Goal: Information Seeking & Learning: Find specific fact

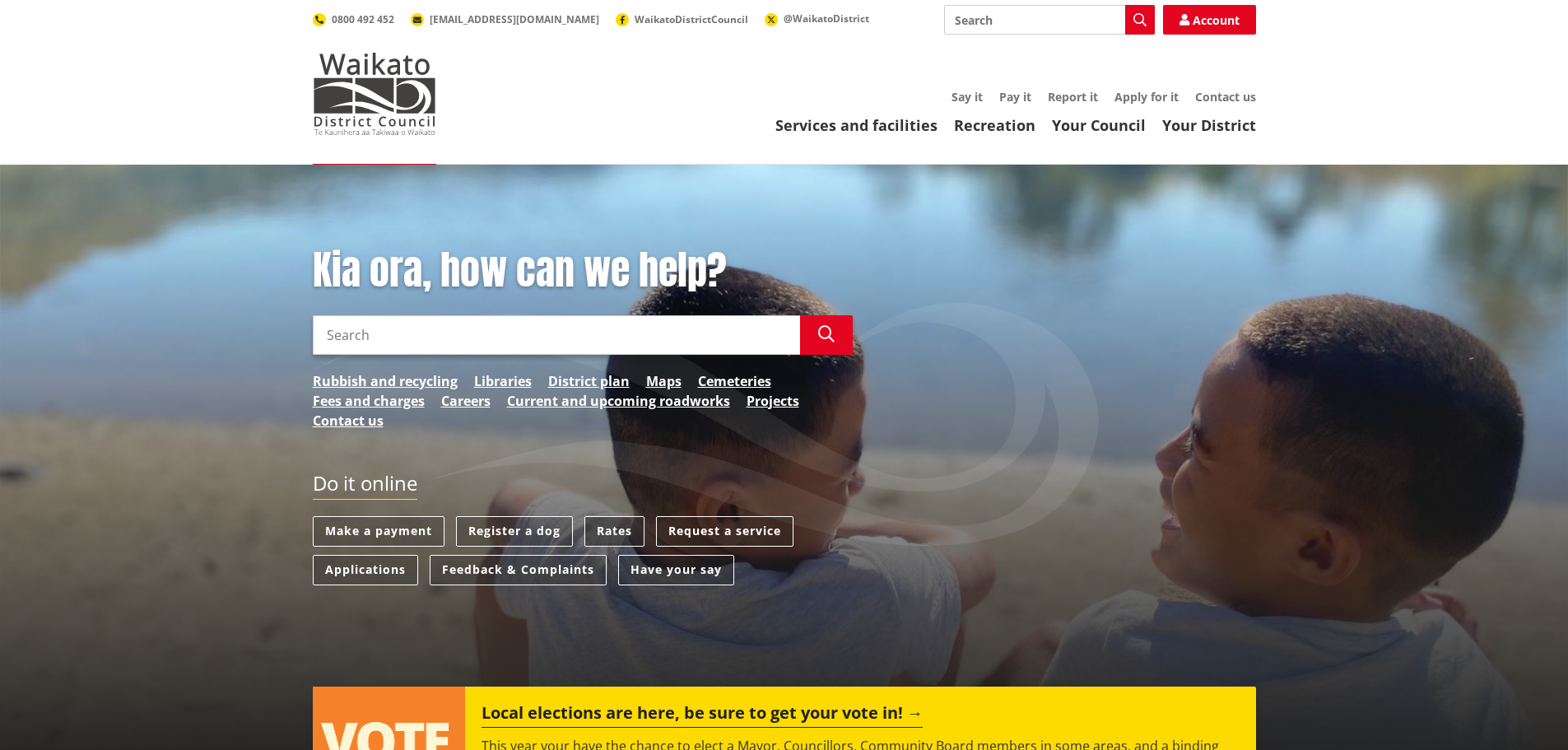
click at [615, 529] on link "Rates" at bounding box center [615, 531] width 61 height 30
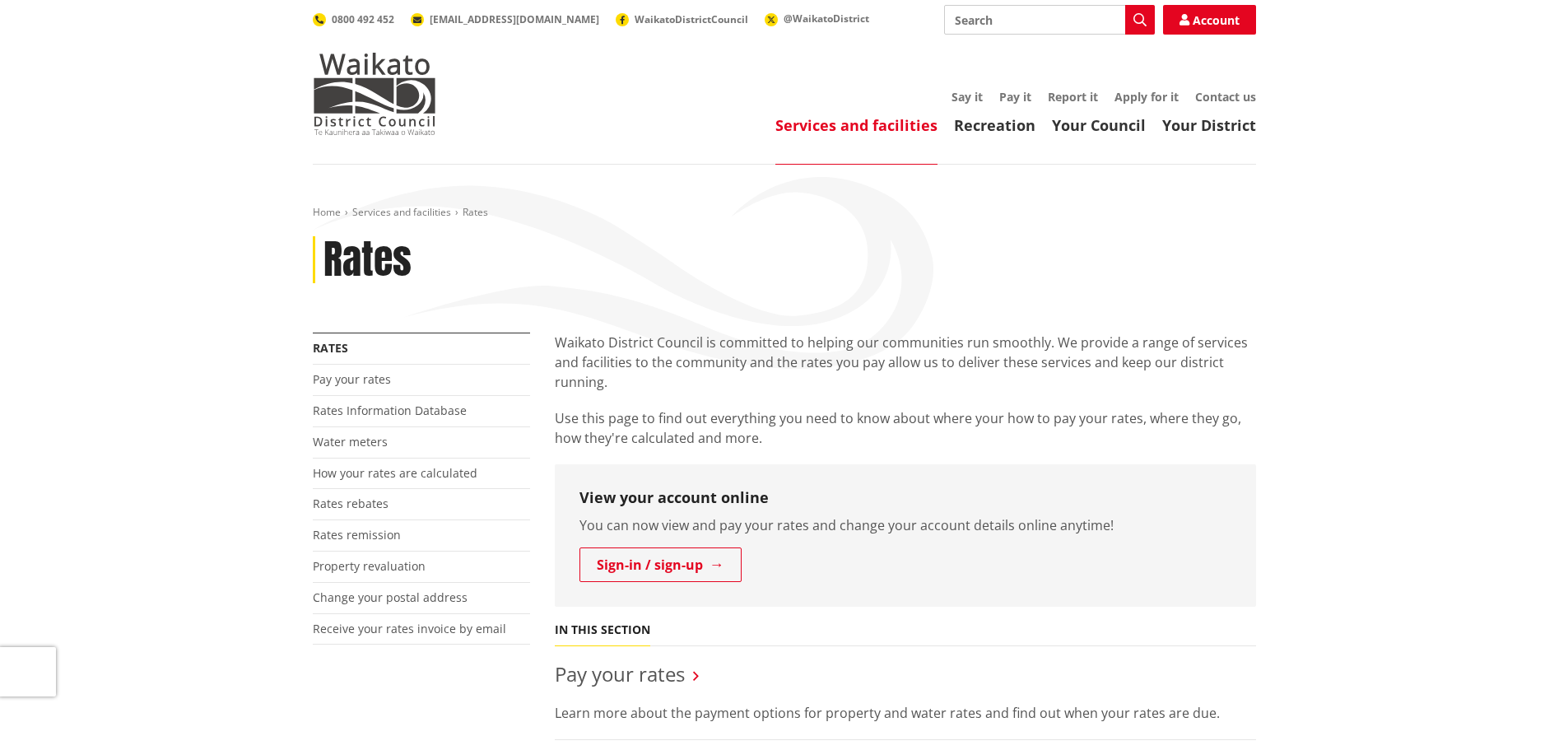
scroll to position [274, 0]
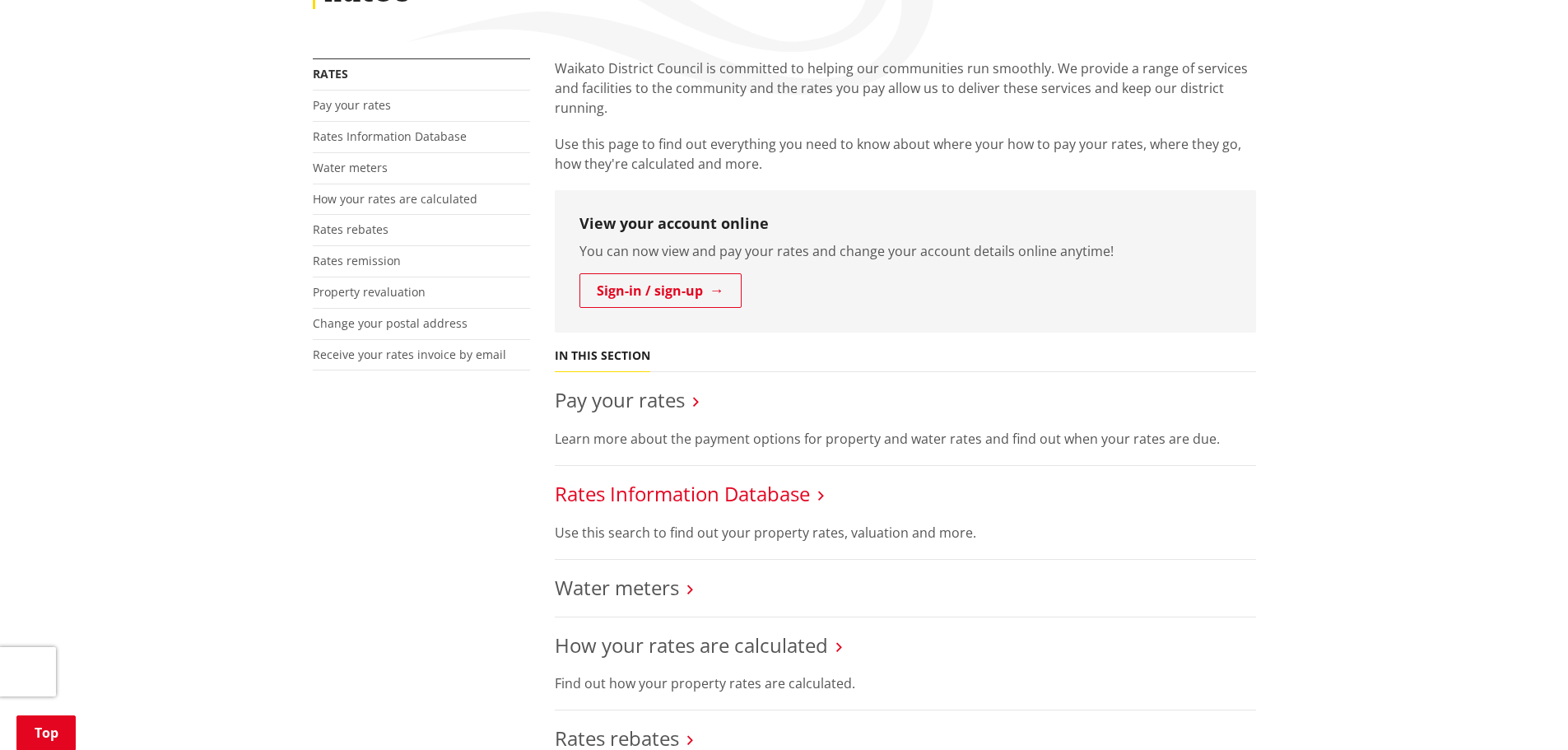
click at [615, 486] on link "Rates Information Database" at bounding box center [682, 493] width 255 height 28
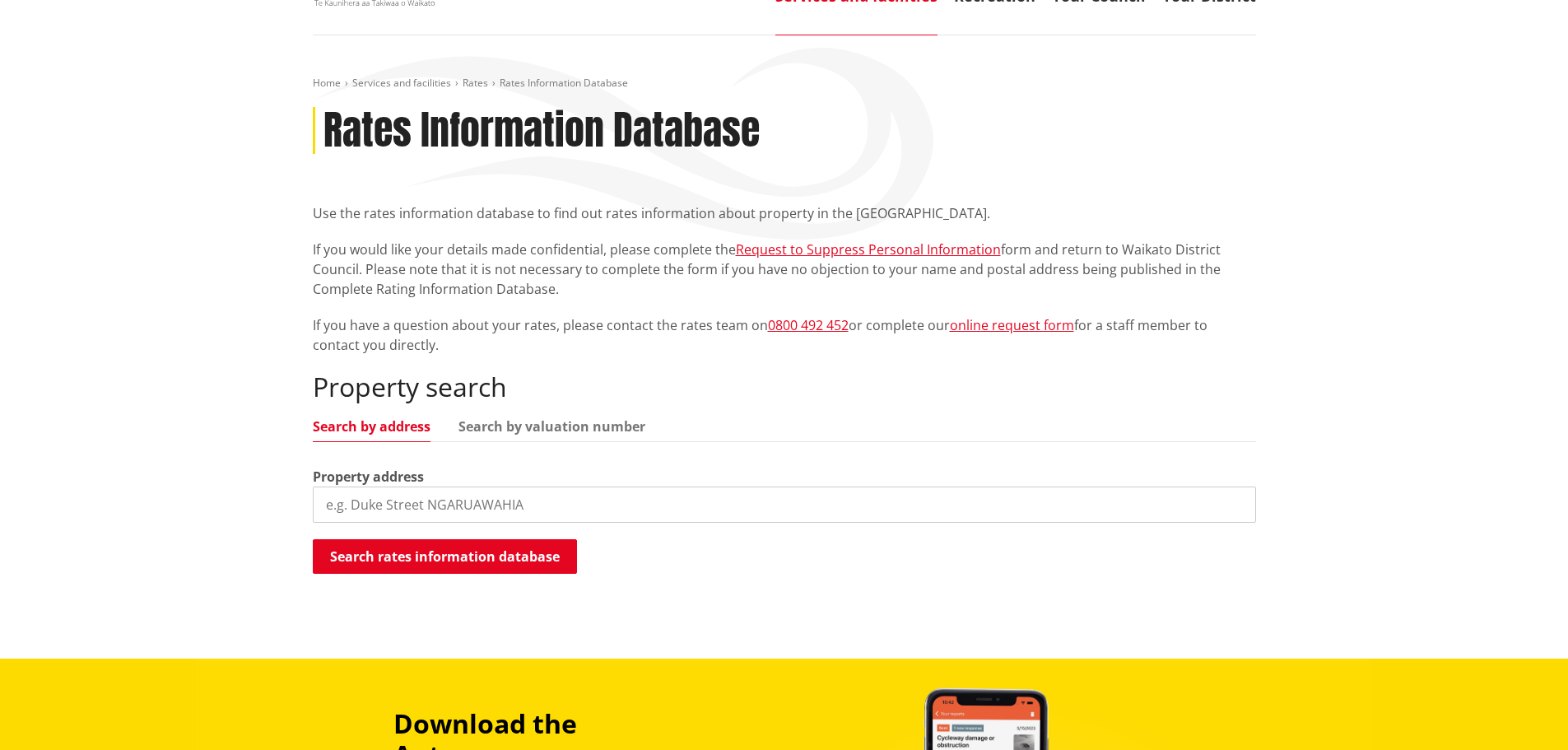
scroll to position [274, 0]
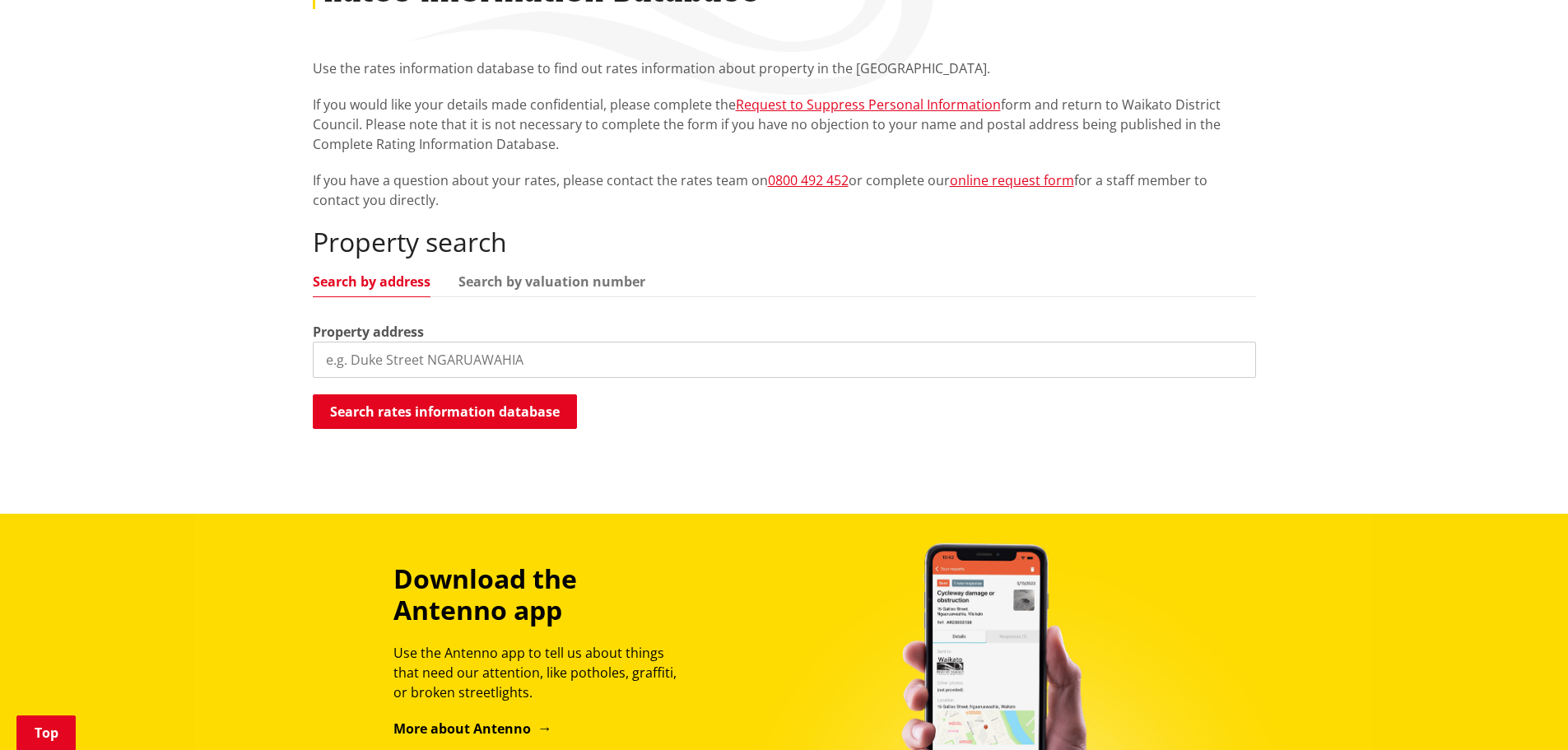
click at [532, 361] on input "search" at bounding box center [784, 359] width 943 height 36
type input "1 brian curle close, huntly"
click at [416, 415] on button "Search rates information database" at bounding box center [444, 411] width 264 height 35
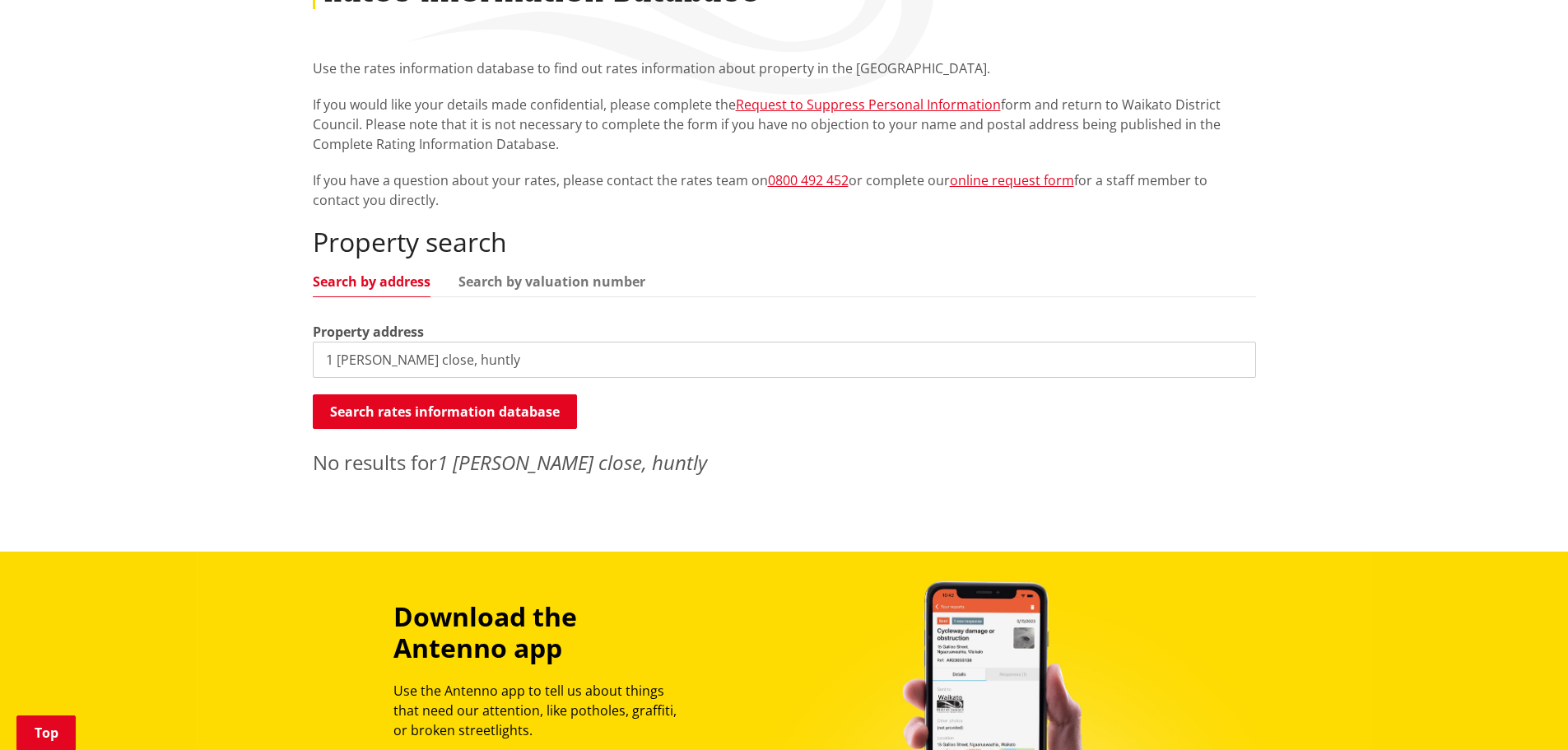
click at [442, 362] on input "1 brian curle close, huntly" at bounding box center [784, 359] width 943 height 36
click at [1239, 363] on input "1 brian curle close, huntly" at bounding box center [784, 359] width 943 height 36
type input "Brian Curle Close HUNTLY"
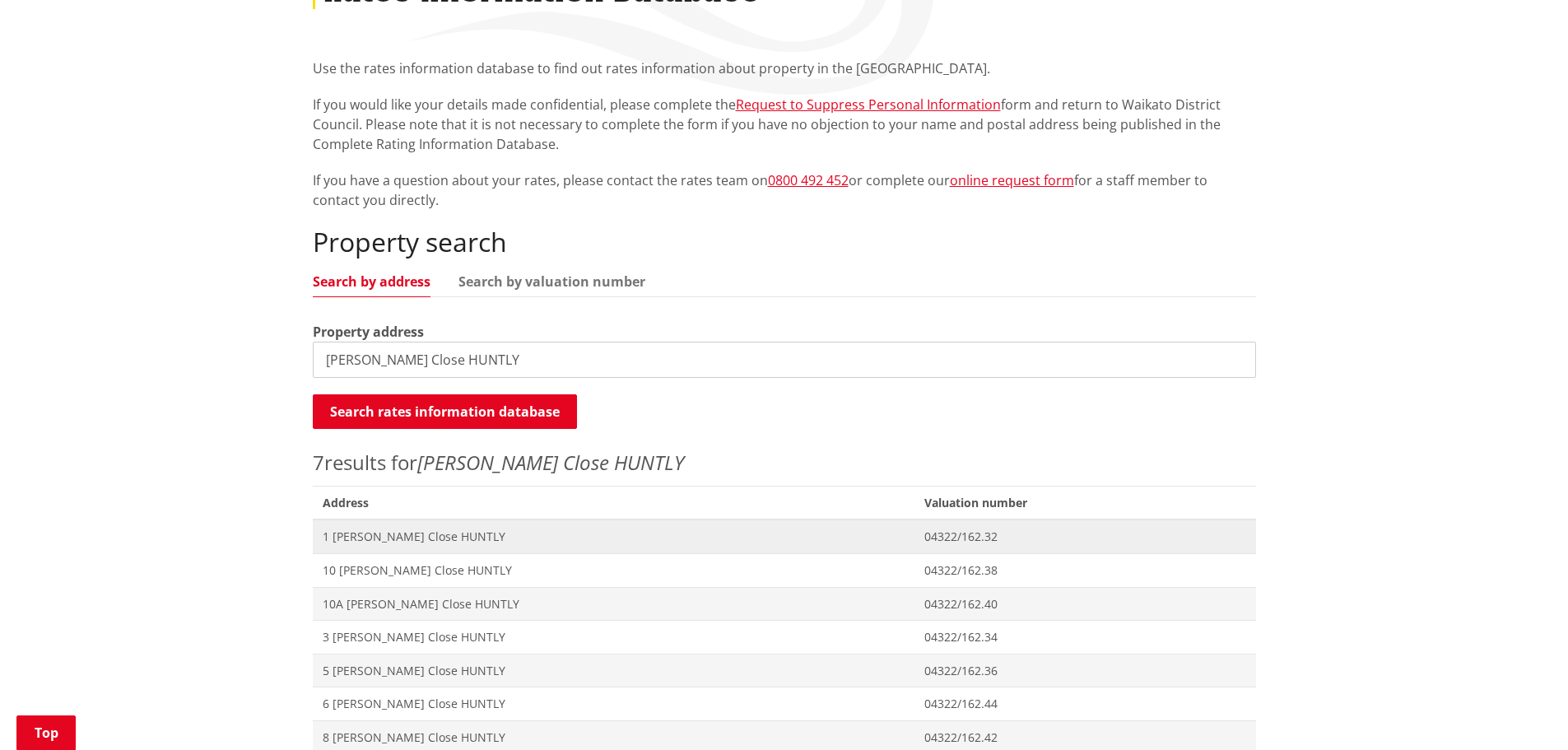
click at [363, 536] on span "1 Brian Curle Close HUNTLY" at bounding box center [614, 536] width 583 height 16
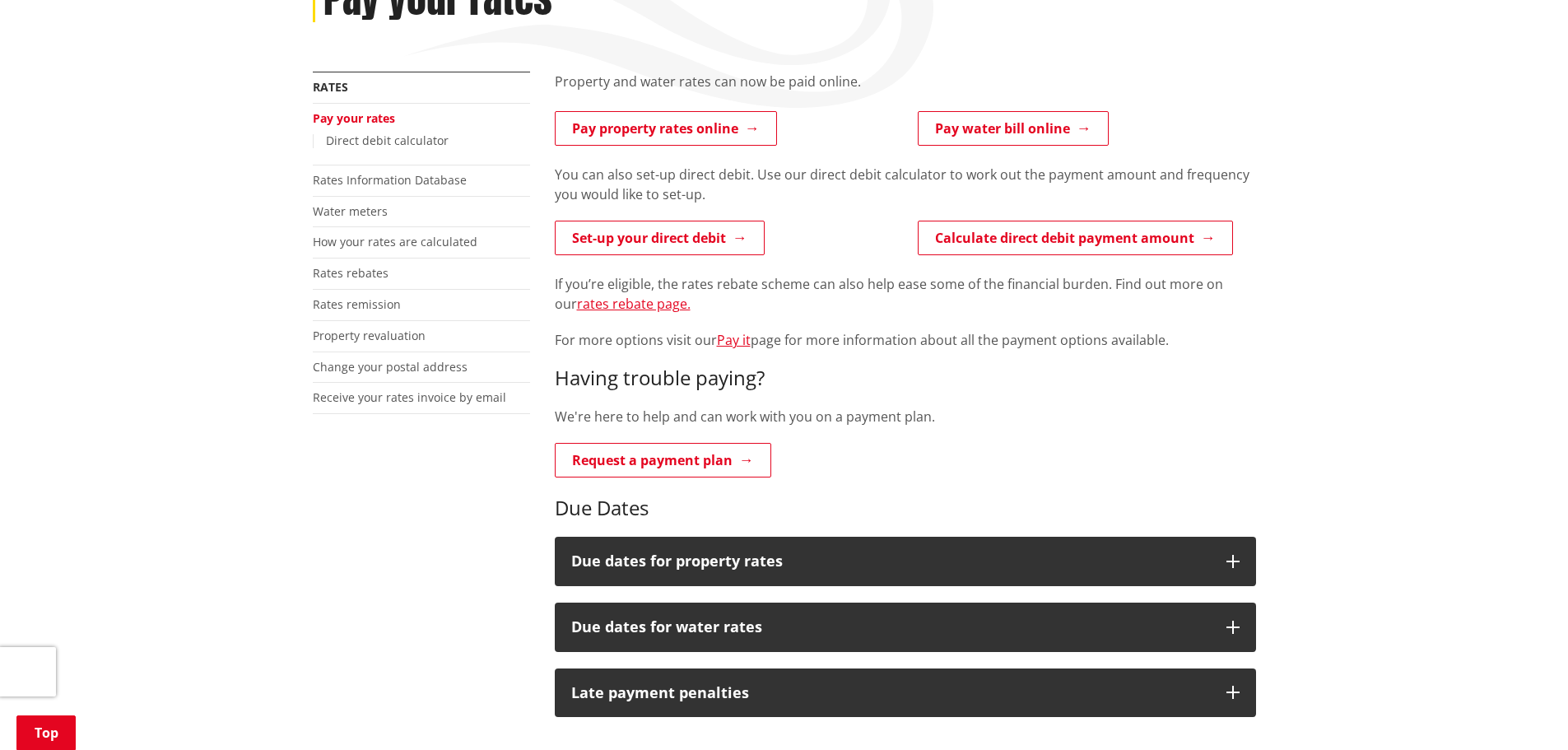
scroll to position [274, 0]
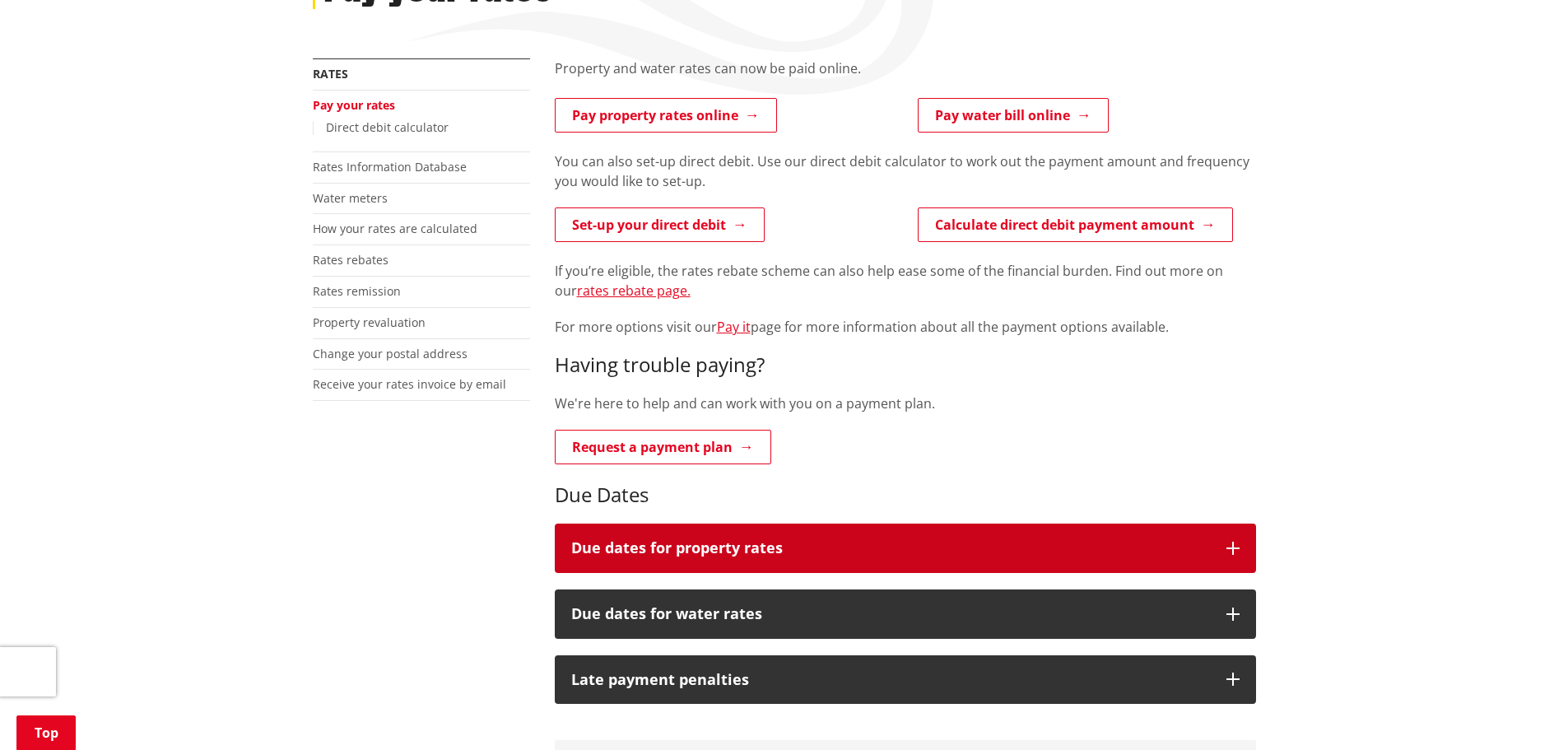
click at [644, 547] on h3 "Due dates for property rates" at bounding box center [891, 548] width 639 height 16
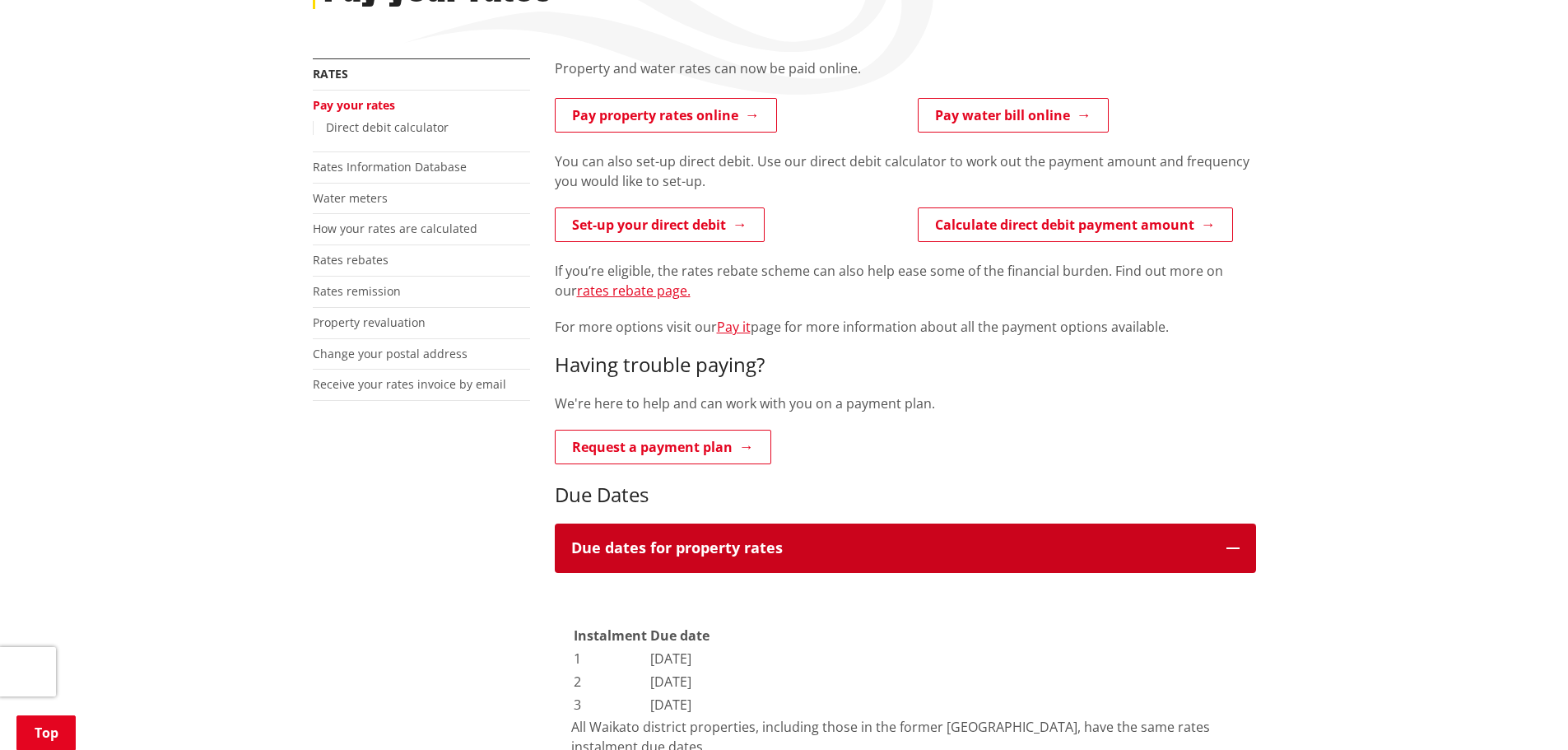
scroll to position [549, 0]
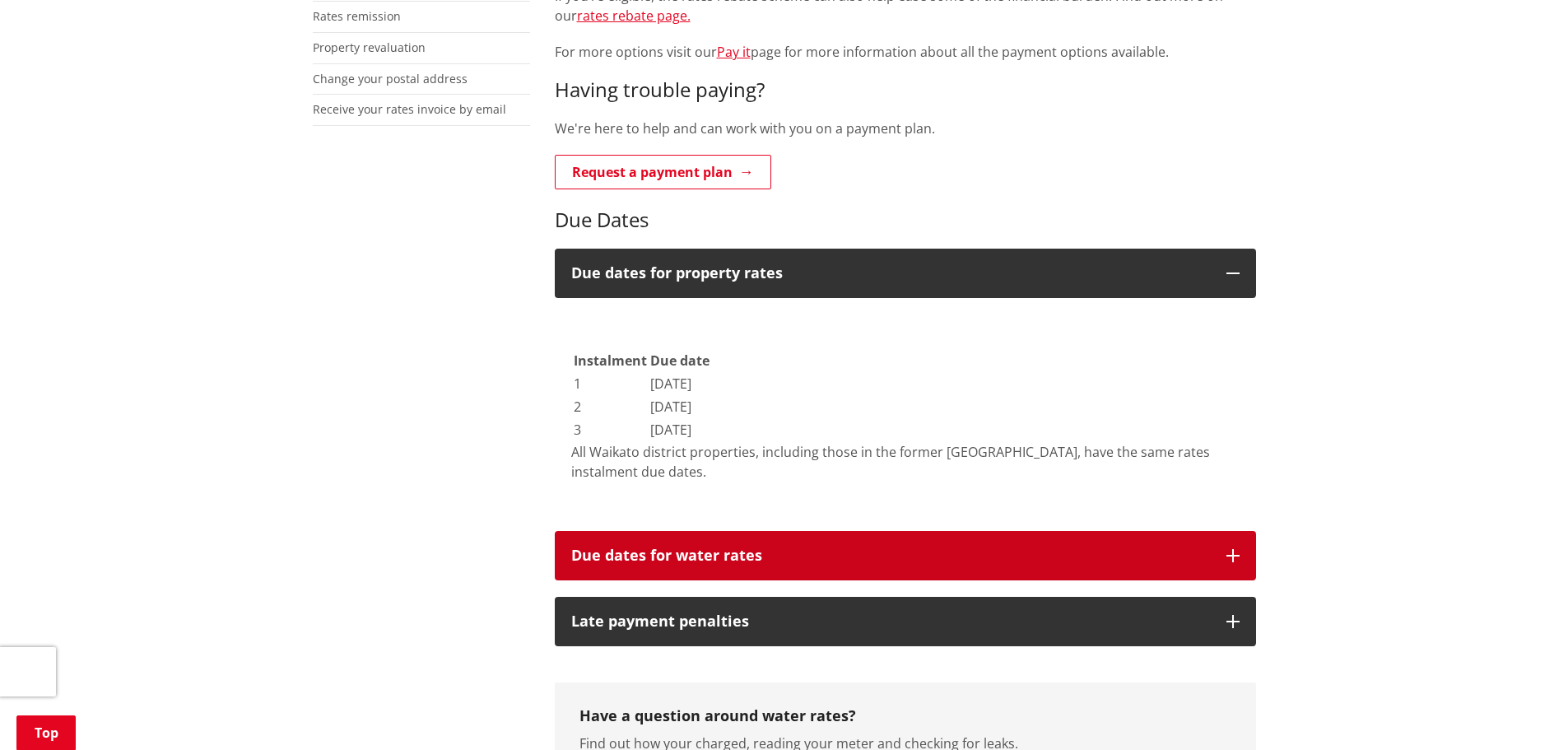
click at [651, 552] on h3 "Due dates for water rates" at bounding box center [891, 555] width 639 height 16
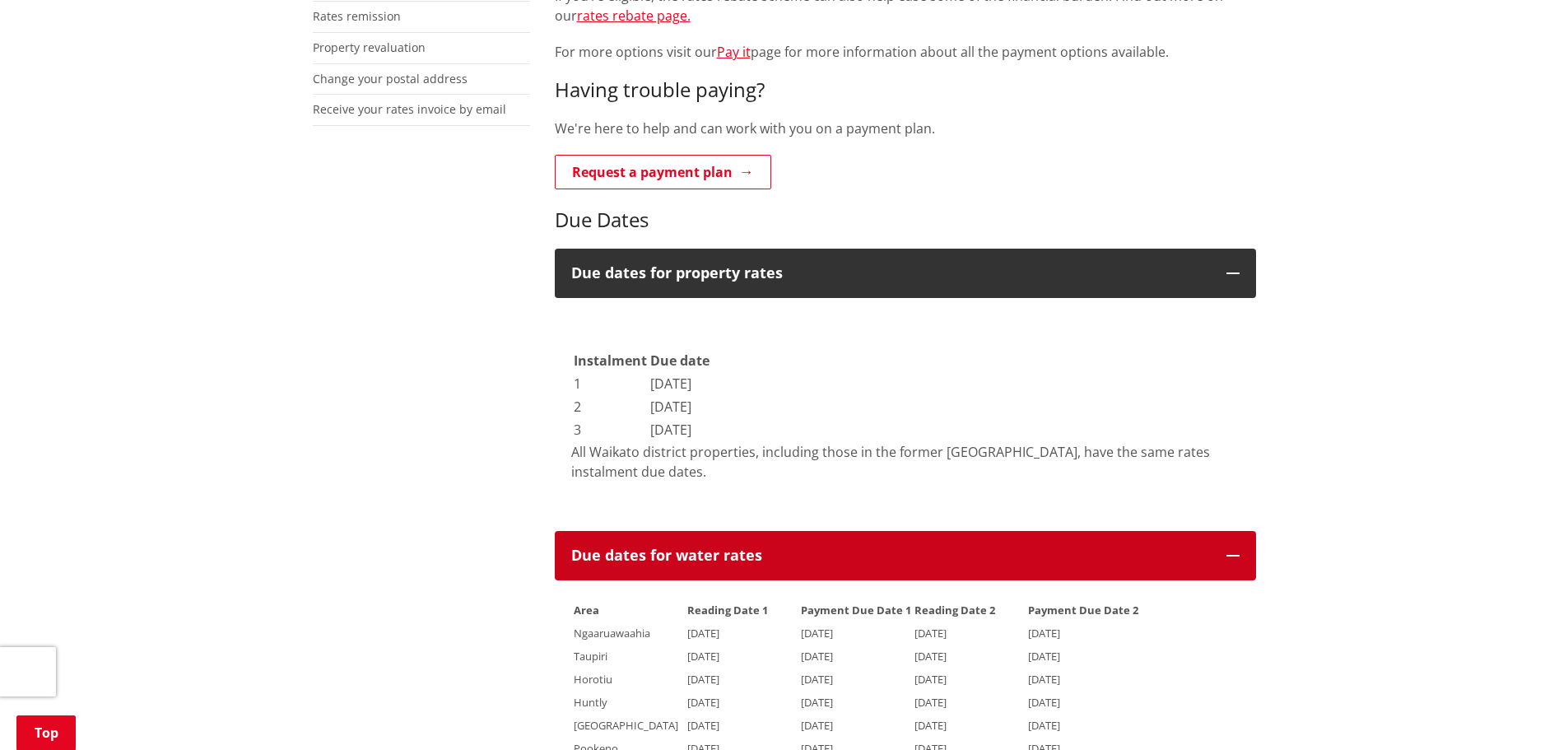
scroll to position [0, 0]
